Goal: Transaction & Acquisition: Purchase product/service

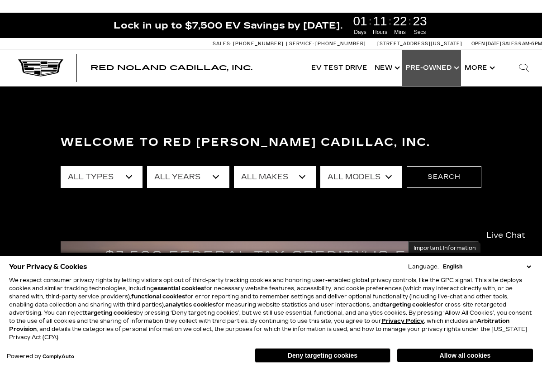
click at [449, 72] on link "Show Pre-Owned" at bounding box center [431, 68] width 59 height 36
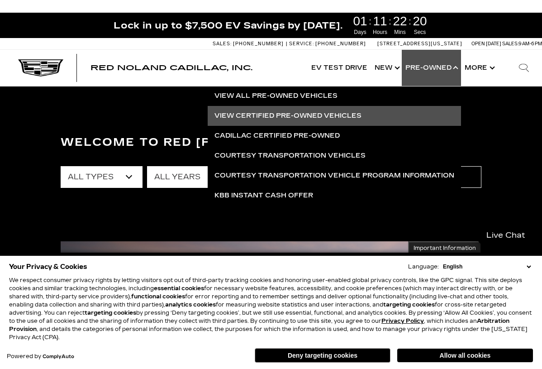
click at [295, 113] on link "View Certified Pre-Owned Vehicles" at bounding box center [334, 116] width 253 height 20
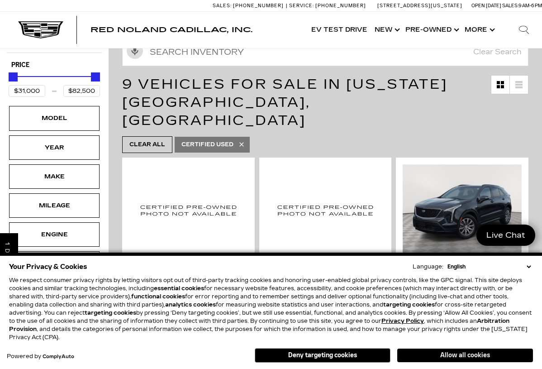
click at [435, 359] on button "Allow all cookies" at bounding box center [465, 356] width 136 height 14
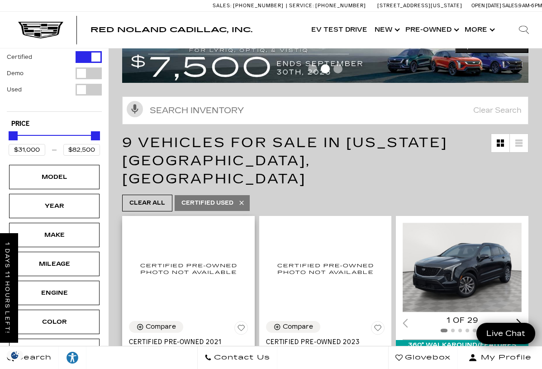
scroll to position [72, 0]
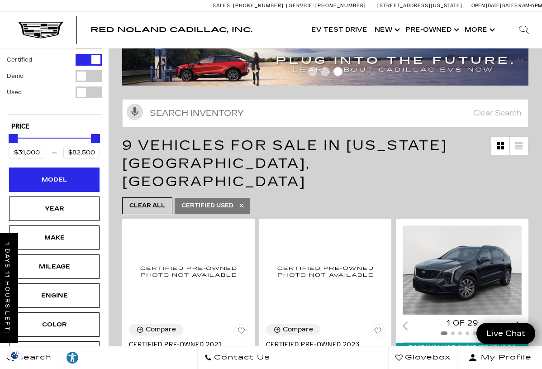
click at [70, 183] on div "Model" at bounding box center [54, 180] width 45 height 10
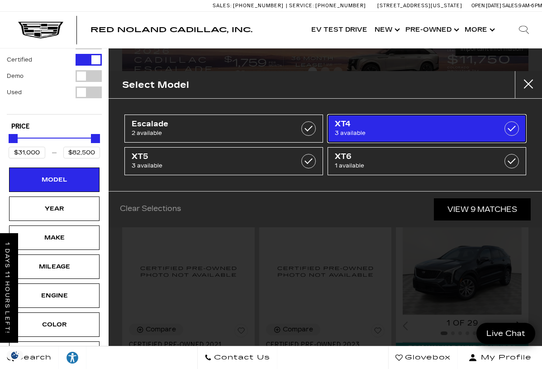
click at [370, 139] on link "XT4 3 available" at bounding box center [427, 129] width 199 height 28
type input "$35,189"
checkbox input "true"
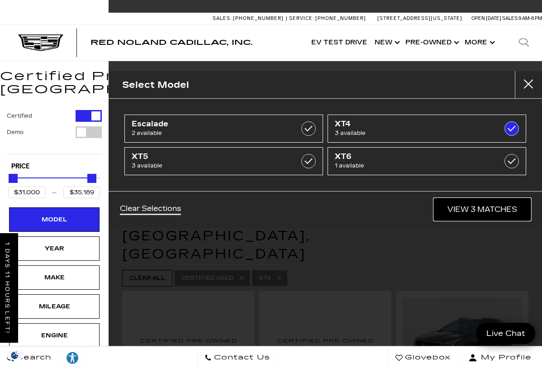
click at [487, 210] on link "View 3 Matches" at bounding box center [482, 209] width 97 height 22
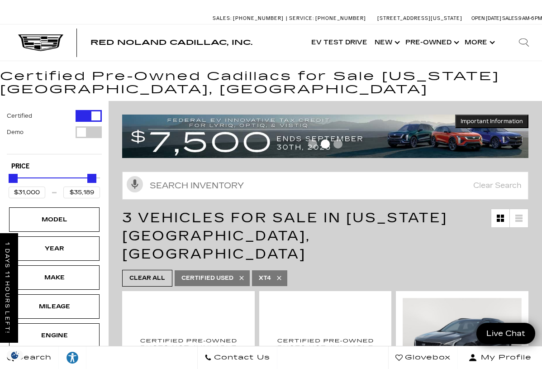
scroll to position [236, 0]
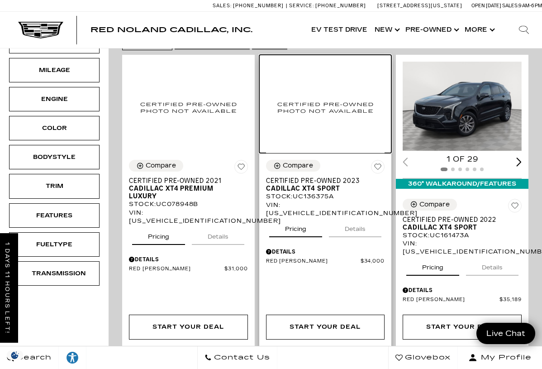
click at [361, 105] on img at bounding box center [325, 107] width 119 height 91
